Goal: Information Seeking & Learning: Learn about a topic

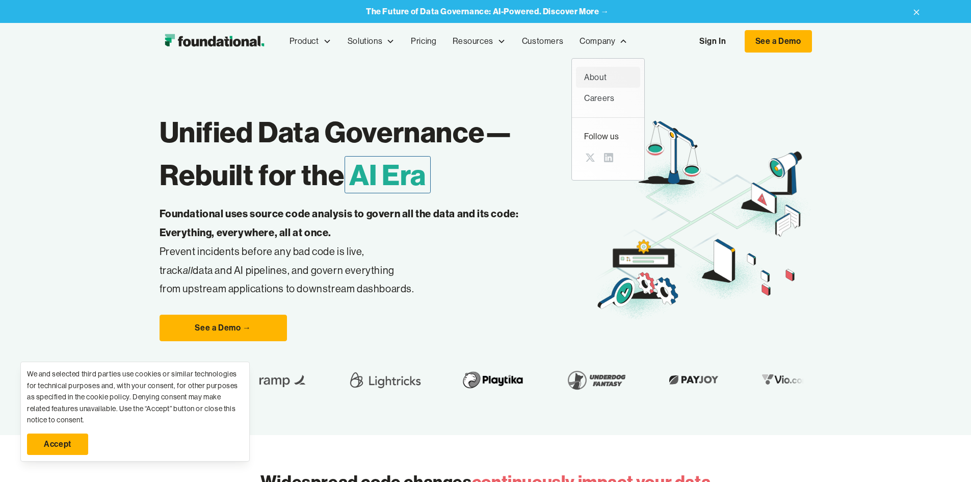
click at [584, 79] on div "About" at bounding box center [608, 77] width 48 height 13
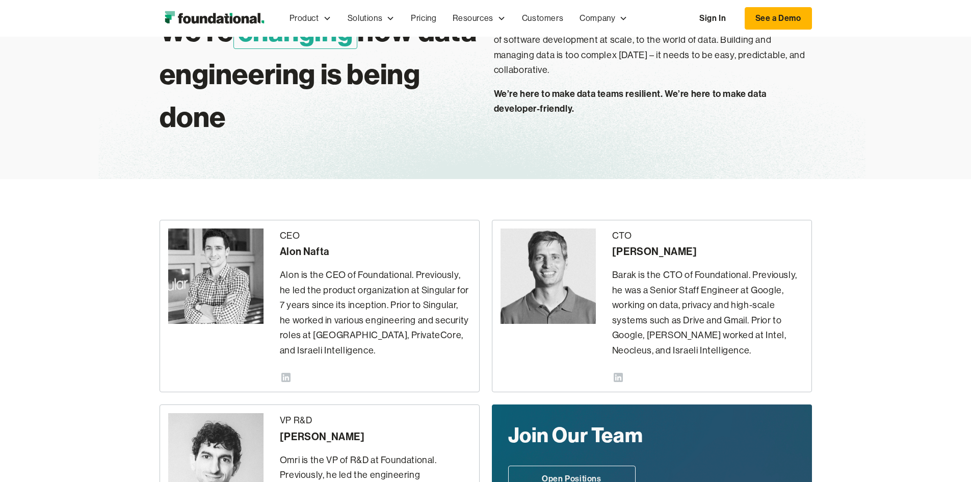
scroll to position [102, 0]
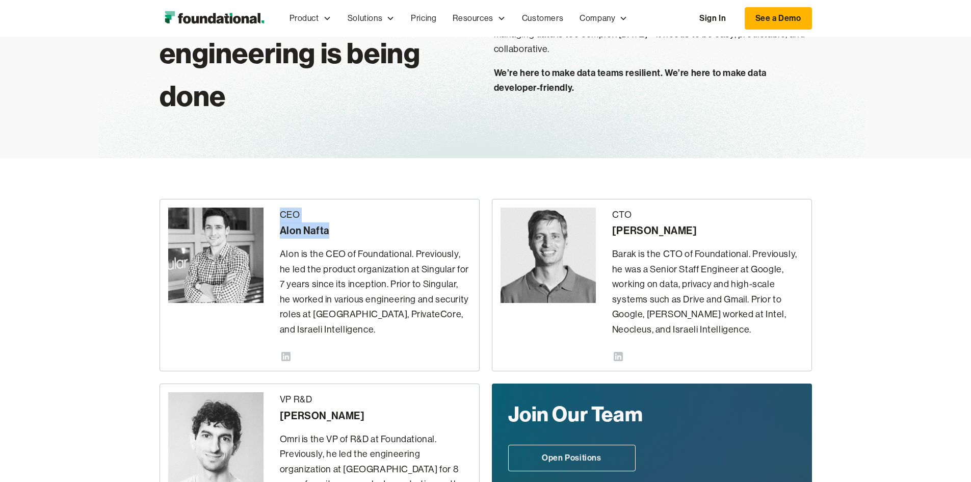
drag, startPoint x: 259, startPoint y: 171, endPoint x: 322, endPoint y: 182, distance: 63.2
click at [322, 199] on div "CEO [PERSON_NAME] is the CEO of Foundational. Previously, he led the product or…" at bounding box center [319, 285] width 320 height 173
